Goal: Transaction & Acquisition: Purchase product/service

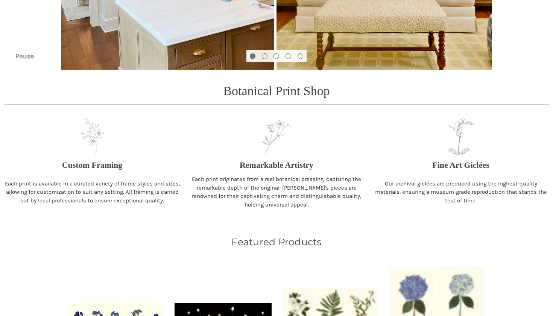
scroll to position [219, 0]
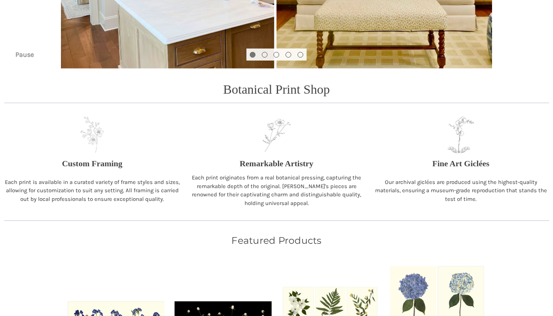
click at [461, 180] on p "Our archival giclées are produced using the highest-quality materials, ensuring…" at bounding box center [461, 191] width 177 height 26
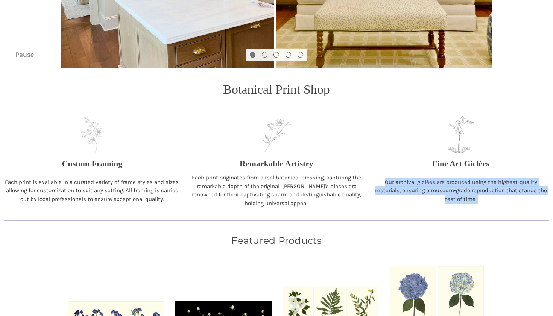
click at [461, 180] on p "Our archival giclées are produced using the highest-quality materials, ensuring…" at bounding box center [461, 191] width 177 height 26
click at [483, 199] on p "Our archival giclées are produced using the highest-quality materials, ensuring…" at bounding box center [461, 191] width 177 height 26
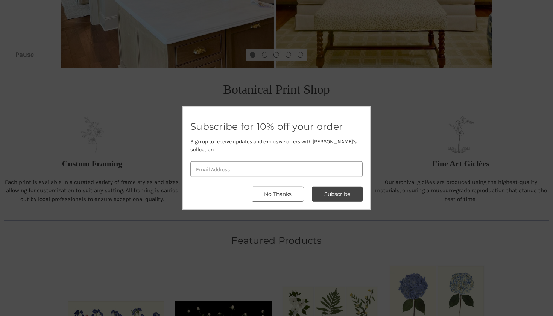
click at [266, 196] on button "No Thanks" at bounding box center [278, 194] width 52 height 15
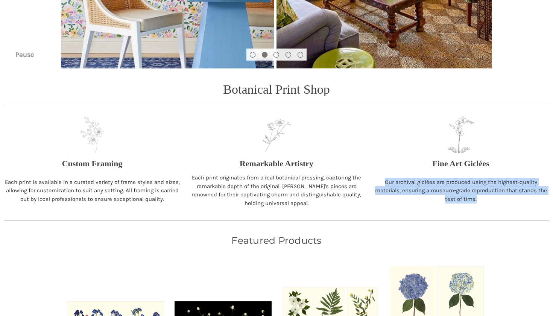
drag, startPoint x: 384, startPoint y: 177, endPoint x: 491, endPoint y: 200, distance: 109.7
click at [491, 200] on div "Our archival giclées are produced using the highest-quality materials, ensuring…" at bounding box center [461, 190] width 184 height 34
click at [491, 200] on p "Our archival giclées are produced using the highest-quality materials, ensuring…" at bounding box center [461, 191] width 177 height 26
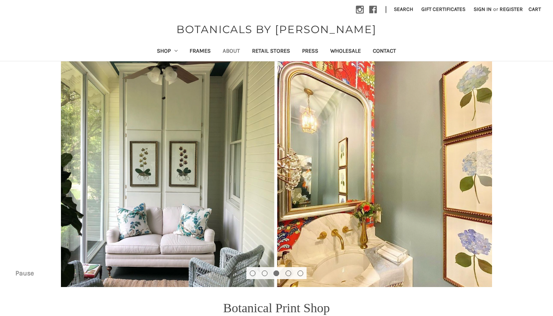
scroll to position [0, 0]
click at [160, 49] on link "Shop" at bounding box center [167, 52] width 33 height 18
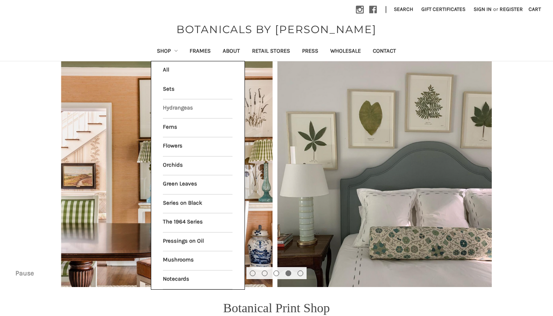
click at [163, 108] on link "Hydrangeas" at bounding box center [198, 108] width 70 height 19
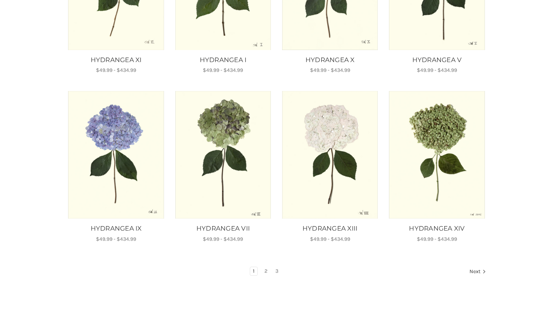
scroll to position [401, 0]
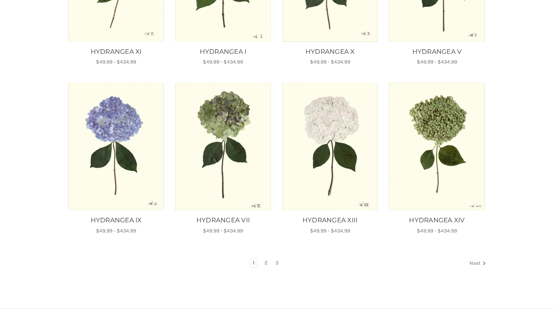
click at [476, 262] on link "Next" at bounding box center [476, 264] width 19 height 10
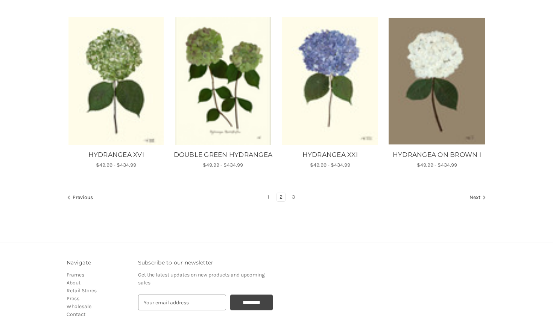
scroll to position [541, 0]
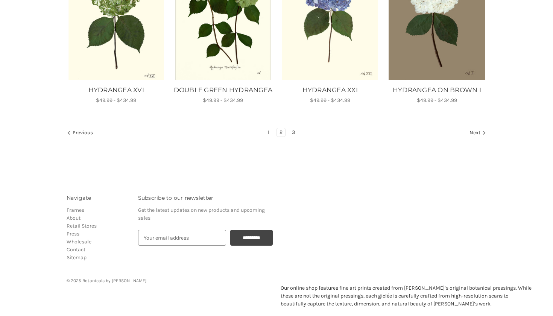
click at [294, 137] on link "3" at bounding box center [293, 132] width 8 height 8
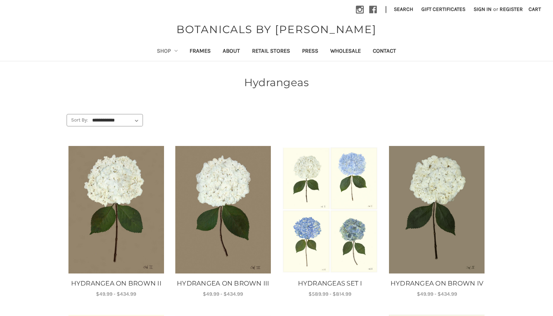
click at [152, 51] on link "Shop" at bounding box center [167, 52] width 33 height 18
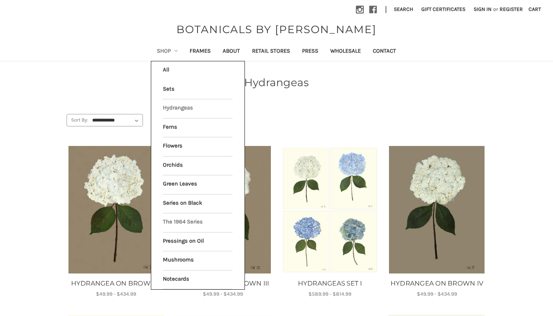
click at [183, 224] on link "The 1964 Series" at bounding box center [198, 222] width 70 height 19
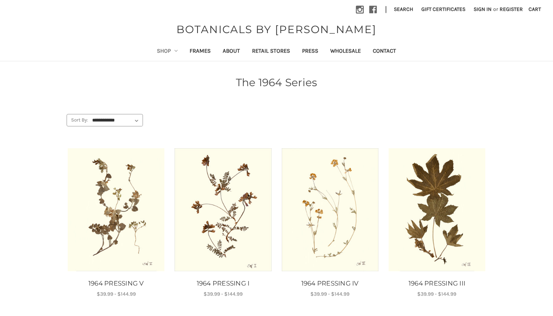
click at [164, 52] on link "Shop" at bounding box center [167, 52] width 33 height 18
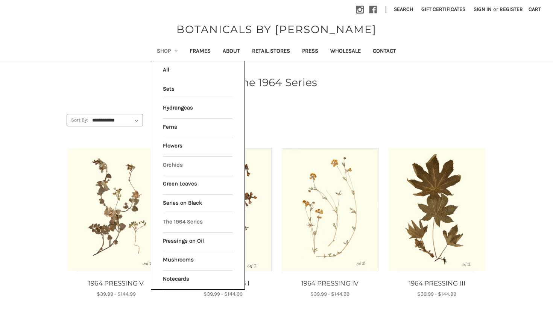
click at [167, 164] on link "Orchids" at bounding box center [198, 166] width 70 height 19
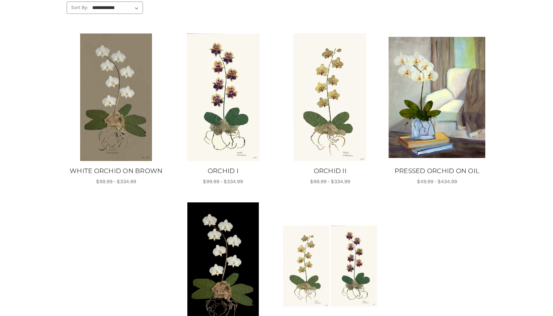
scroll to position [112, 0]
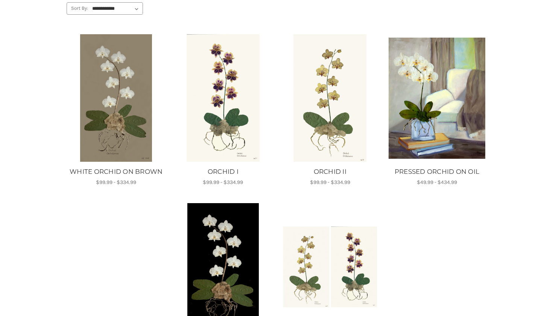
click at [359, 110] on img "ORCHID II, Price range from $99.99 to $334.99\a\a" at bounding box center [330, 98] width 97 height 128
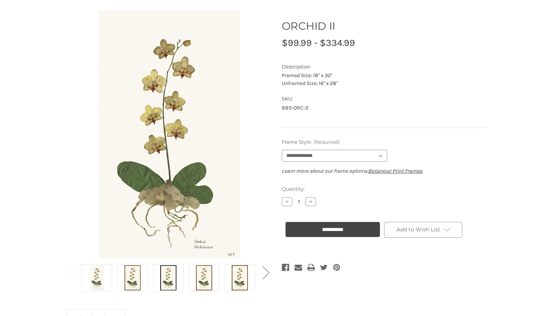
scroll to position [88, 0]
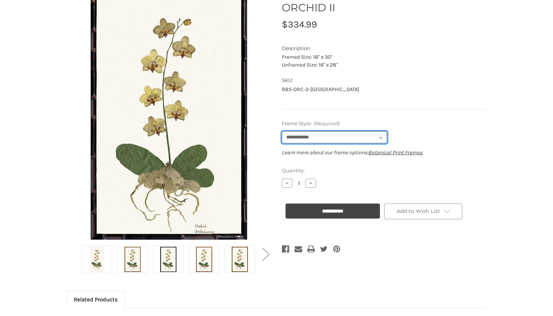
select select "****"
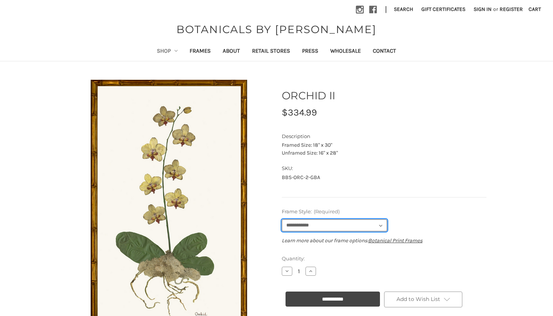
scroll to position [0, 0]
click at [158, 49] on link "Shop" at bounding box center [167, 52] width 33 height 18
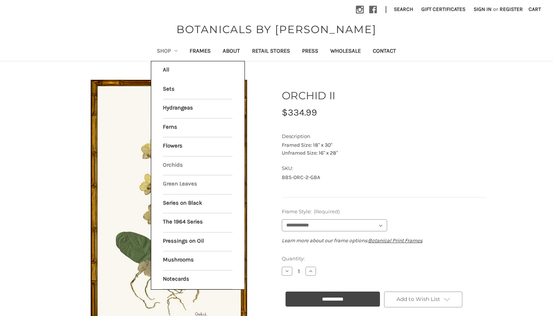
click at [179, 183] on link "Green Leaves" at bounding box center [198, 184] width 70 height 19
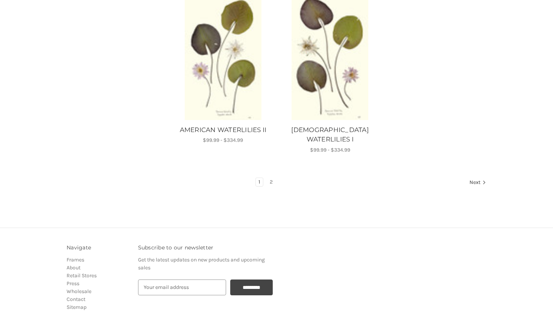
scroll to position [997, 0]
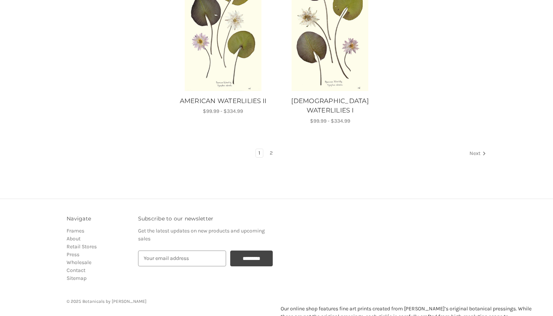
click at [468, 149] on link "Next" at bounding box center [476, 154] width 19 height 10
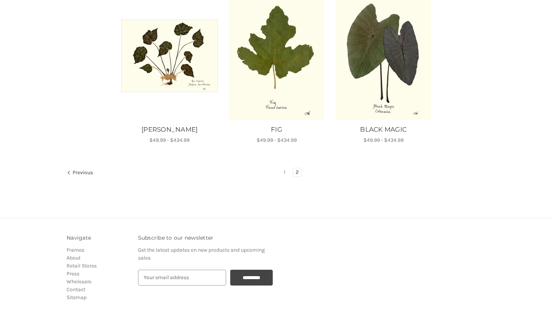
scroll to position [538, 0]
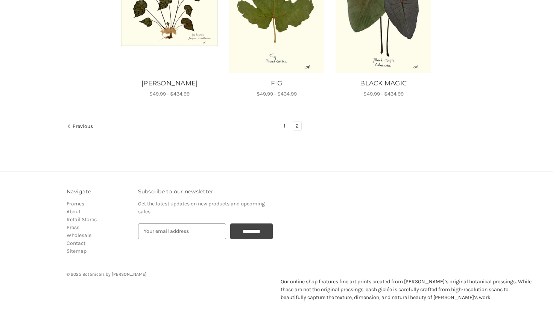
click at [286, 125] on link "1" at bounding box center [284, 126] width 7 height 8
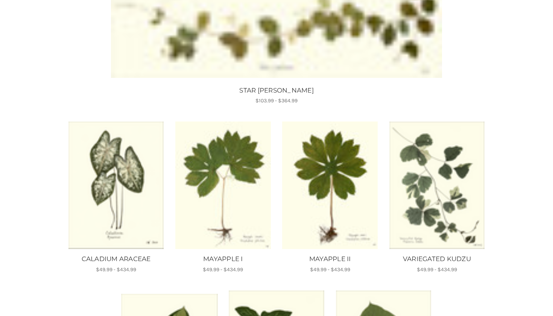
scroll to position [42, 0]
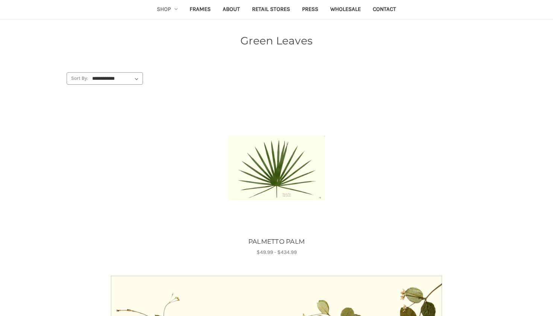
click at [287, 161] on img "PALMETTO PALM, Price range from $49.99 to $434.99\a\a" at bounding box center [276, 168] width 97 height 64
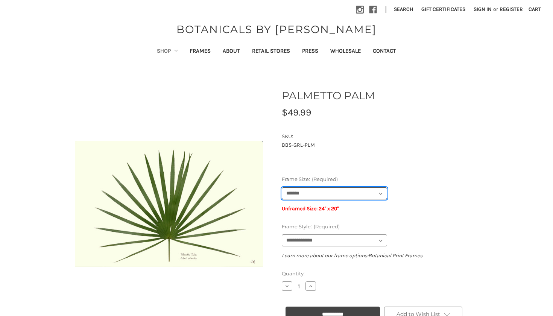
select select "****"
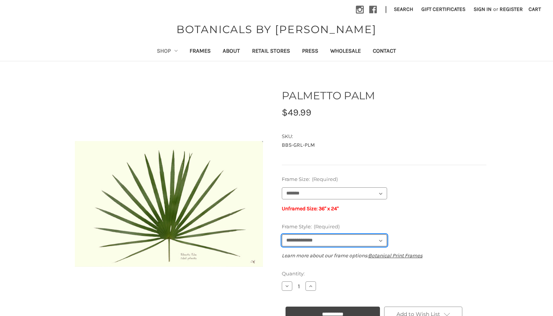
select select "****"
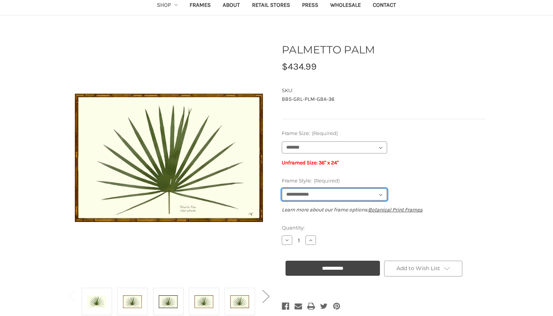
scroll to position [46, 0]
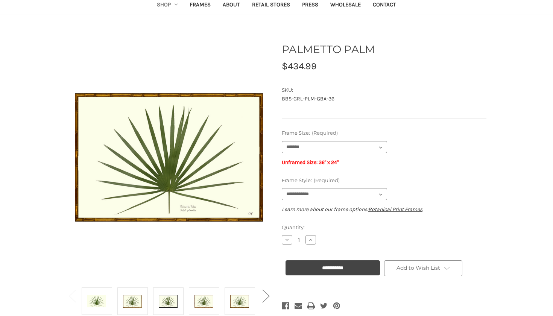
click at [422, 160] on p "Unframed Size: 36" x 24"" at bounding box center [384, 162] width 205 height 8
select select "****"
click at [425, 156] on div "**********" at bounding box center [384, 150] width 205 height 42
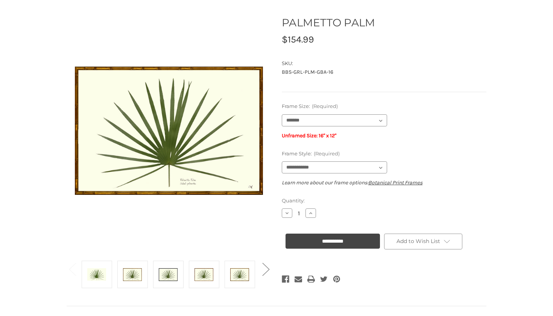
scroll to position [80, 0]
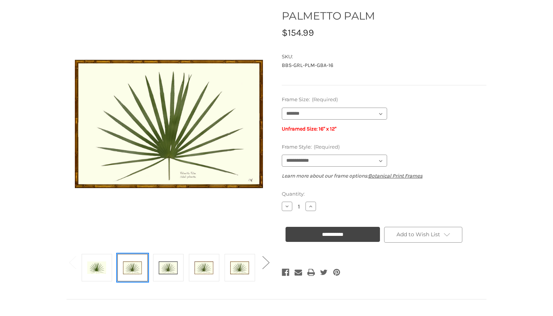
click at [127, 267] on img at bounding box center [132, 267] width 19 height 25
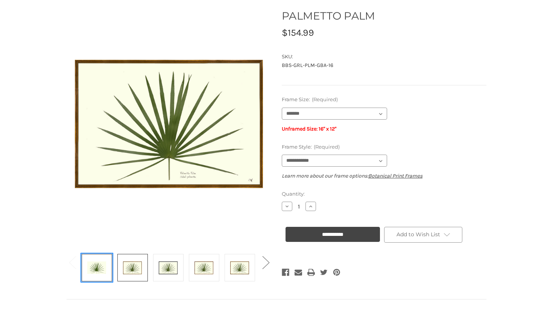
click at [98, 270] on img at bounding box center [96, 267] width 19 height 25
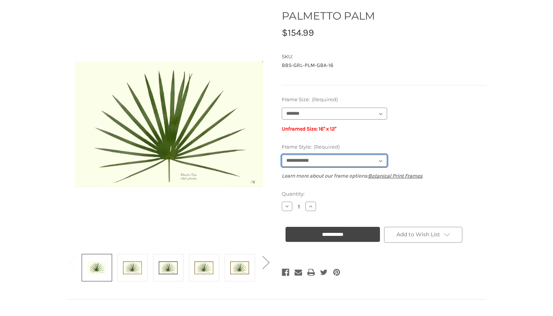
select select "****"
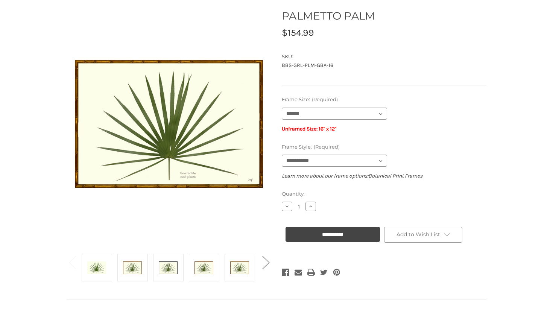
click at [482, 138] on div "**********" at bounding box center [384, 138] width 205 height 84
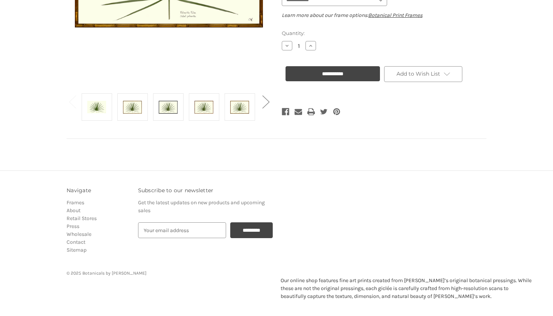
scroll to position [240, 0]
click at [335, 295] on p "Our online shop features fine art prints created from [PERSON_NAME]’s original …" at bounding box center [408, 289] width 254 height 24
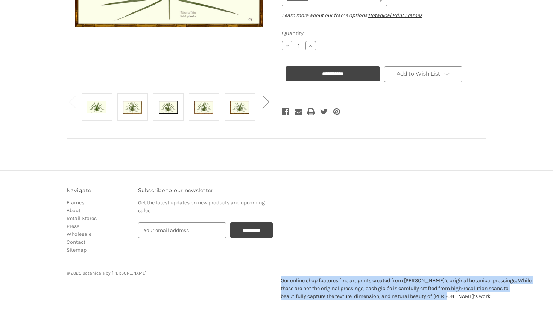
click at [335, 295] on p "Our online shop features fine art prints created from [PERSON_NAME]’s original …" at bounding box center [408, 289] width 254 height 24
click at [431, 286] on p "Our online shop features fine art prints created from [PERSON_NAME]’s original …" at bounding box center [408, 289] width 254 height 24
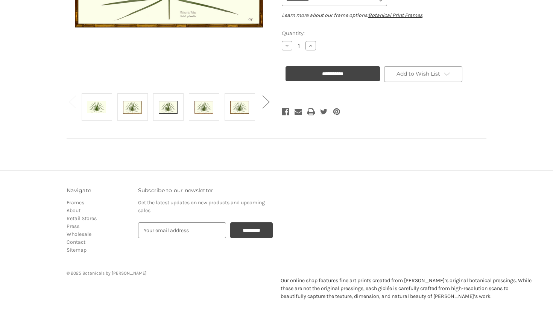
click at [368, 278] on p "Our online shop features fine art prints created from [PERSON_NAME]’s original …" at bounding box center [408, 289] width 254 height 24
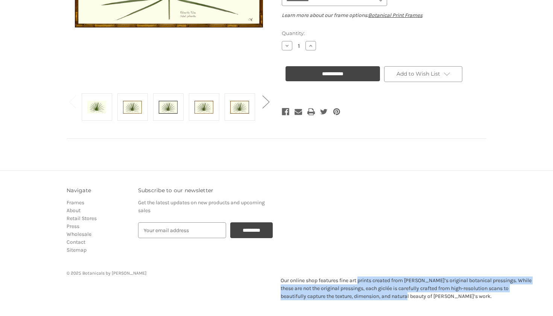
drag, startPoint x: 368, startPoint y: 278, endPoint x: 400, endPoint y: 299, distance: 37.6
click at [400, 299] on p "Our online shop features fine art prints created from [PERSON_NAME]’s original …" at bounding box center [408, 289] width 254 height 24
drag, startPoint x: 496, startPoint y: 279, endPoint x: 505, endPoint y: 298, distance: 20.7
click at [505, 298] on p "Our online shop features fine art prints created from [PERSON_NAME]’s original …" at bounding box center [408, 289] width 254 height 24
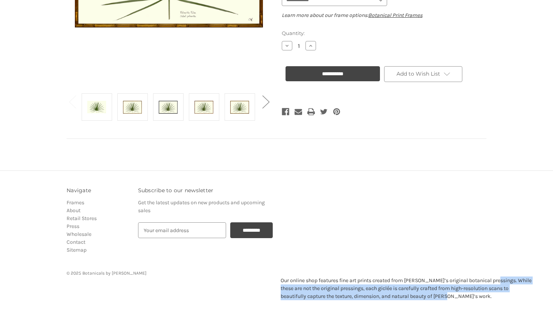
click at [505, 298] on p "Our online shop features fine art prints created from [PERSON_NAME]’s original …" at bounding box center [408, 289] width 254 height 24
drag, startPoint x: 427, startPoint y: 288, endPoint x: 441, endPoint y: 303, distance: 20.8
click at [441, 303] on footer "Footer Start Navigate Frames About Retail Stores Press Wholesale Contact Sitema…" at bounding box center [276, 243] width 553 height 146
click at [440, 297] on p "Our online shop features fine art prints created from [PERSON_NAME]’s original …" at bounding box center [408, 289] width 254 height 24
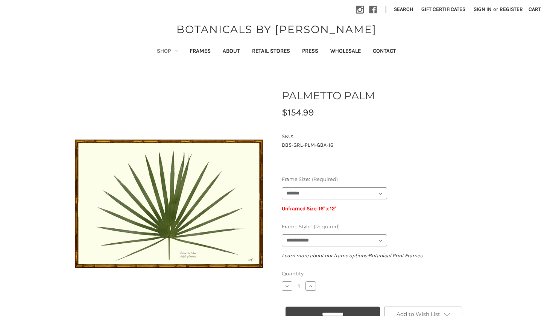
scroll to position [0, 0]
click at [163, 51] on link "Shop" at bounding box center [167, 52] width 33 height 18
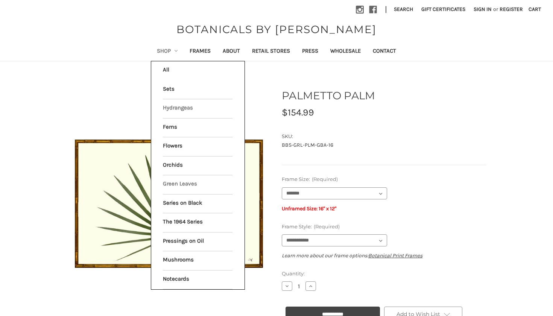
click at [170, 106] on link "Hydrangeas" at bounding box center [198, 108] width 70 height 19
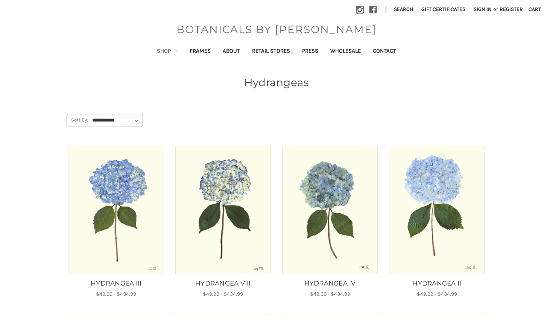
click at [273, 27] on span "BOTANICALS BY [PERSON_NAME]" at bounding box center [277, 29] width 208 height 16
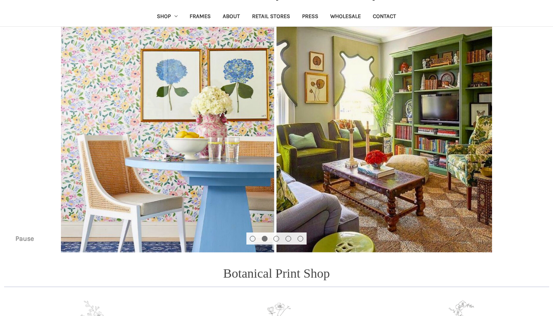
scroll to position [31, 0]
